Goal: Check status: Check status

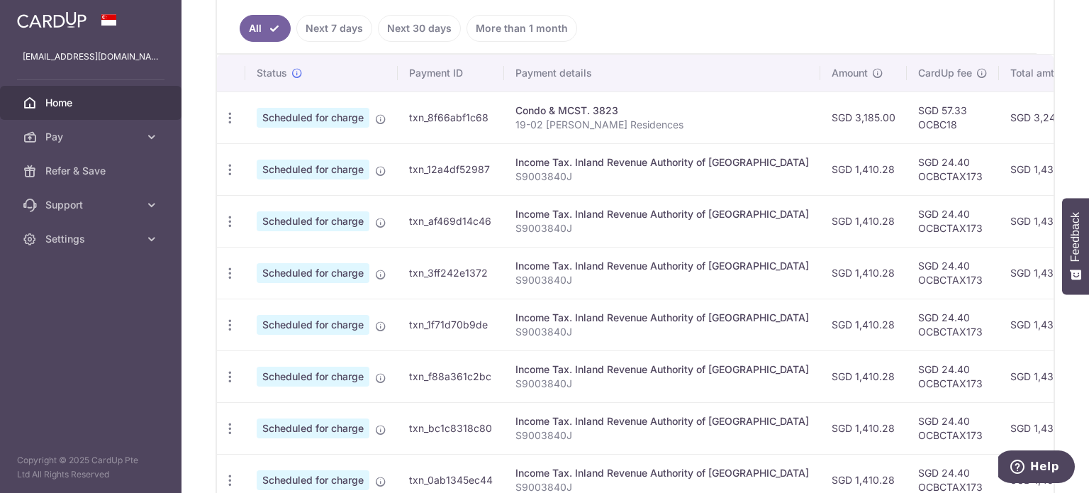
scroll to position [194, 0]
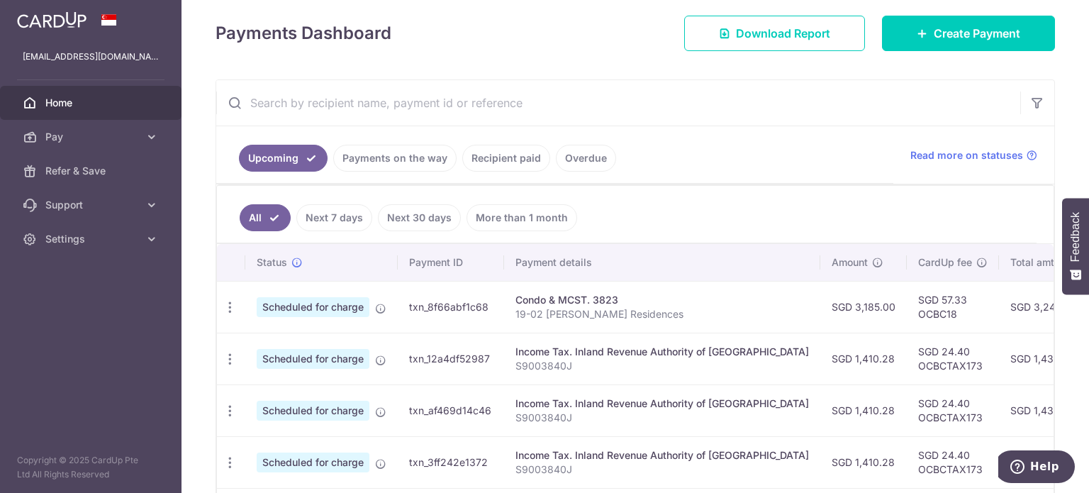
click at [406, 157] on link "Payments on the way" at bounding box center [394, 158] width 123 height 27
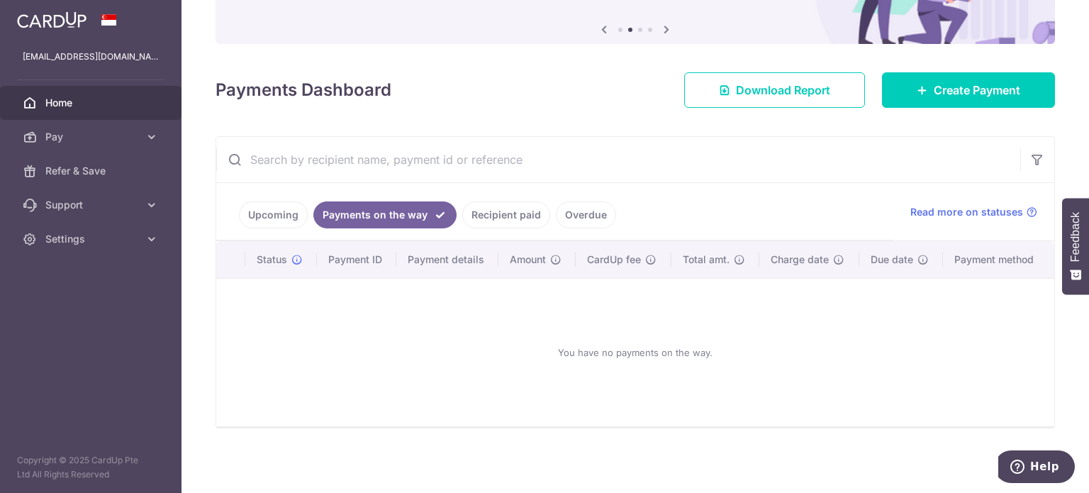
click at [515, 212] on link "Recipient paid" at bounding box center [506, 214] width 88 height 27
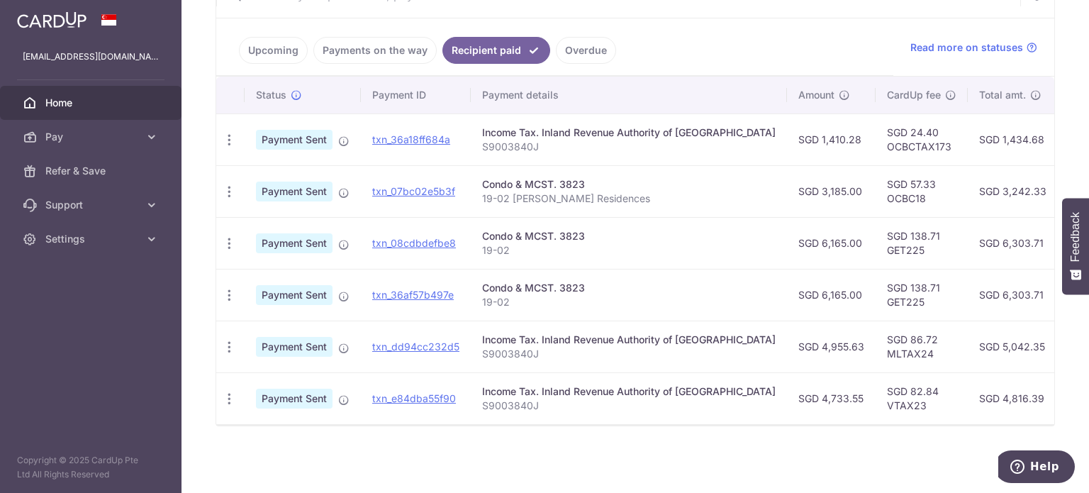
scroll to position [306, 0]
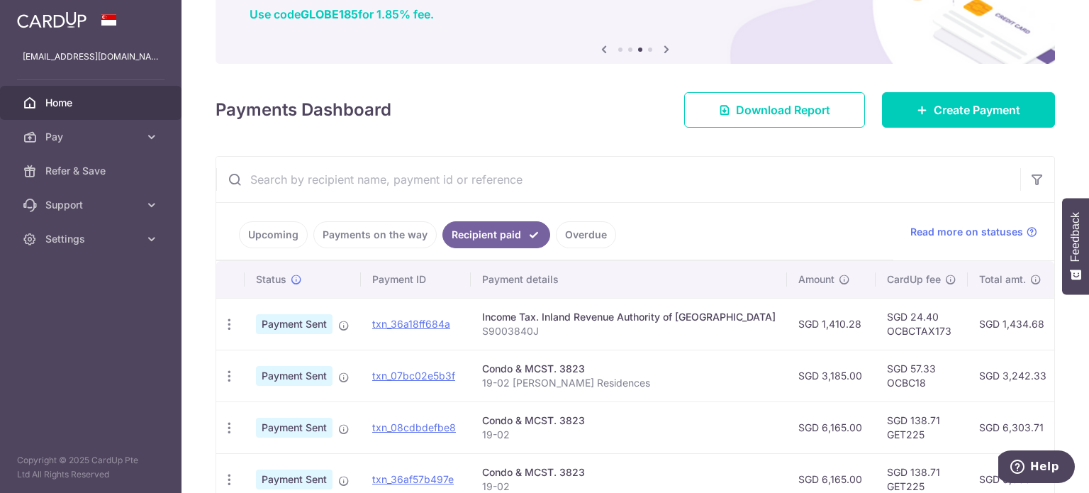
click at [269, 235] on link "Upcoming" at bounding box center [273, 234] width 69 height 27
